Goal: Find specific page/section: Find specific page/section

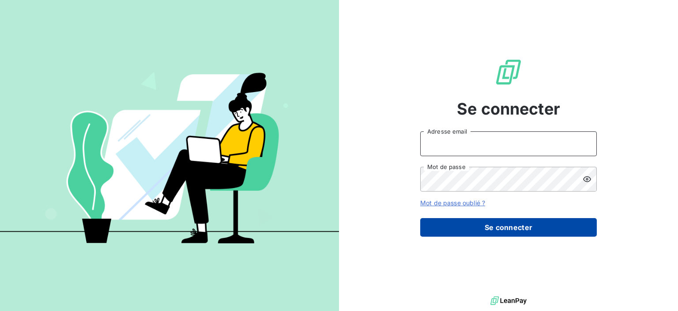
type input "clients@primelis.com"
click at [462, 232] on button "Se connecter" at bounding box center [509, 227] width 177 height 19
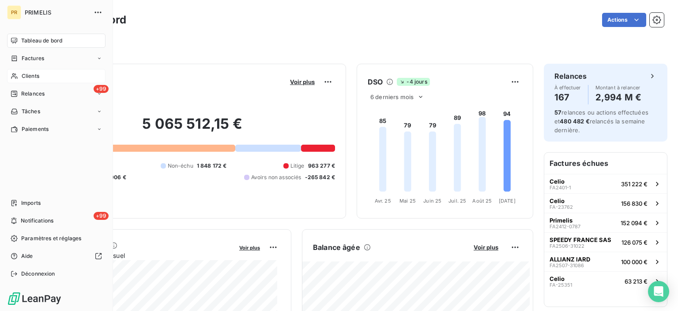
click at [19, 71] on div "Clients" at bounding box center [56, 76] width 99 height 14
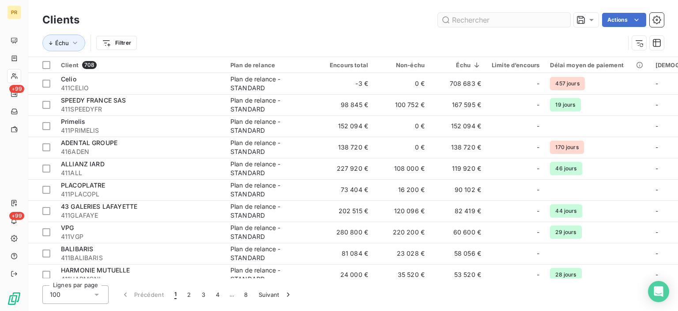
click at [455, 21] on input "text" at bounding box center [504, 20] width 133 height 14
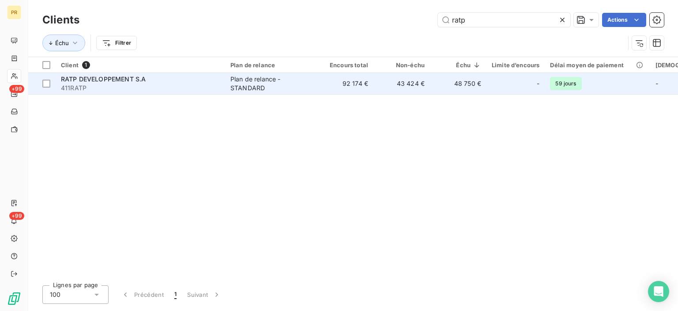
type input "ratp"
click at [144, 80] on span "RATP DEVELOPPEMENT S.A" at bounding box center [103, 79] width 85 height 8
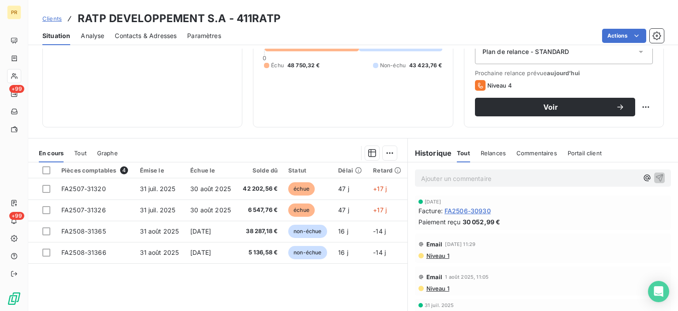
scroll to position [106, 0]
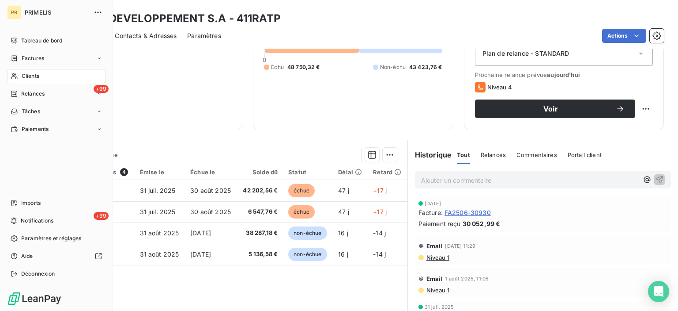
click at [14, 85] on nav "Tableau de bord Factures Clients +99 Relances Tâches Paiements" at bounding box center [56, 85] width 99 height 102
click at [23, 79] on span "Clients" at bounding box center [31, 76] width 18 height 8
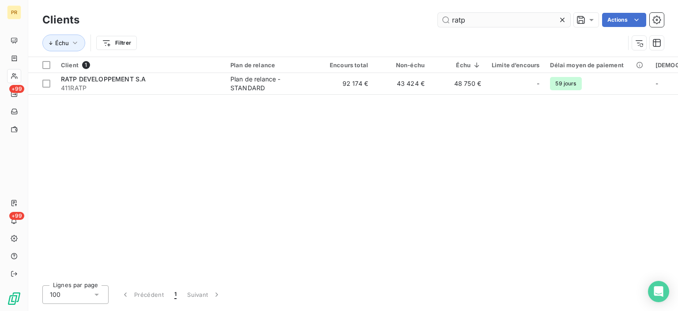
click at [464, 19] on input "ratp" at bounding box center [504, 20] width 133 height 14
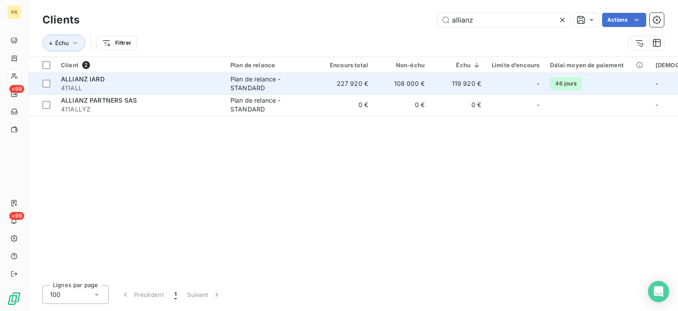
type input "allianz"
click at [69, 77] on span "ALLIANZ IARD" at bounding box center [83, 79] width 44 height 8
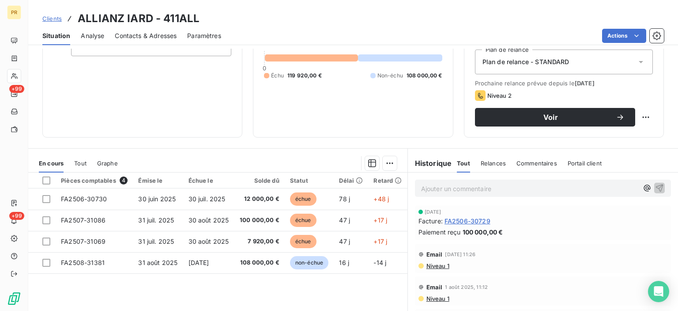
scroll to position [99, 0]
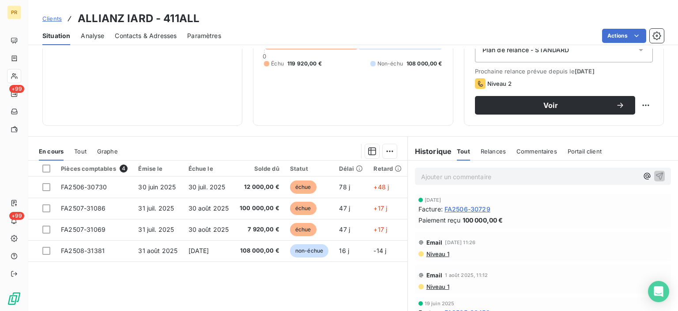
scroll to position [110, 0]
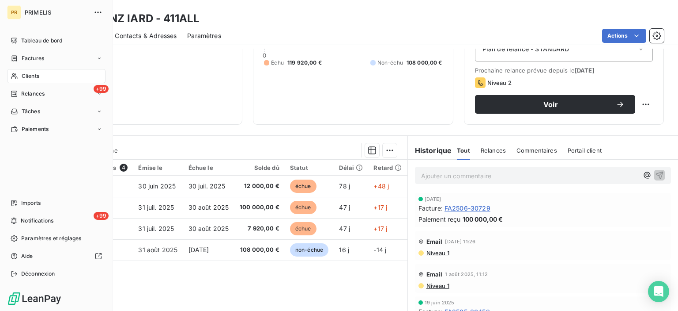
click at [19, 80] on div "Clients" at bounding box center [56, 76] width 99 height 14
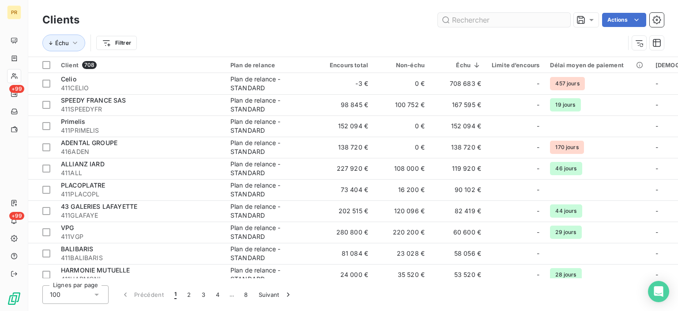
click at [470, 19] on input "text" at bounding box center [504, 20] width 133 height 14
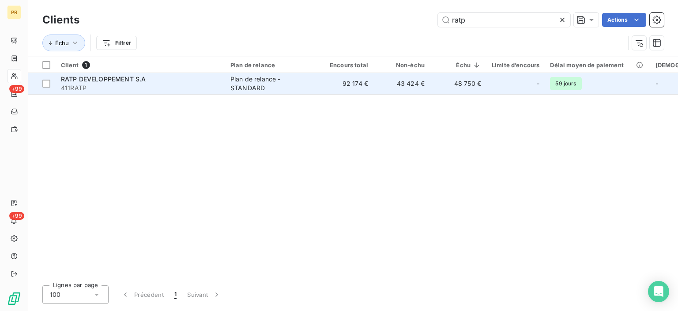
type input "ratp"
click at [105, 76] on span "RATP DEVELOPPEMENT S.A" at bounding box center [103, 79] width 85 height 8
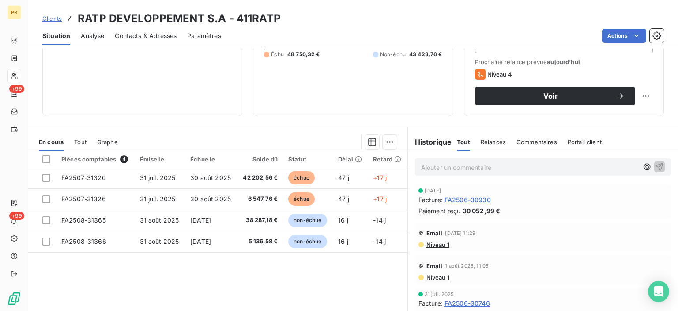
scroll to position [119, 0]
